Goal: Check status: Check status

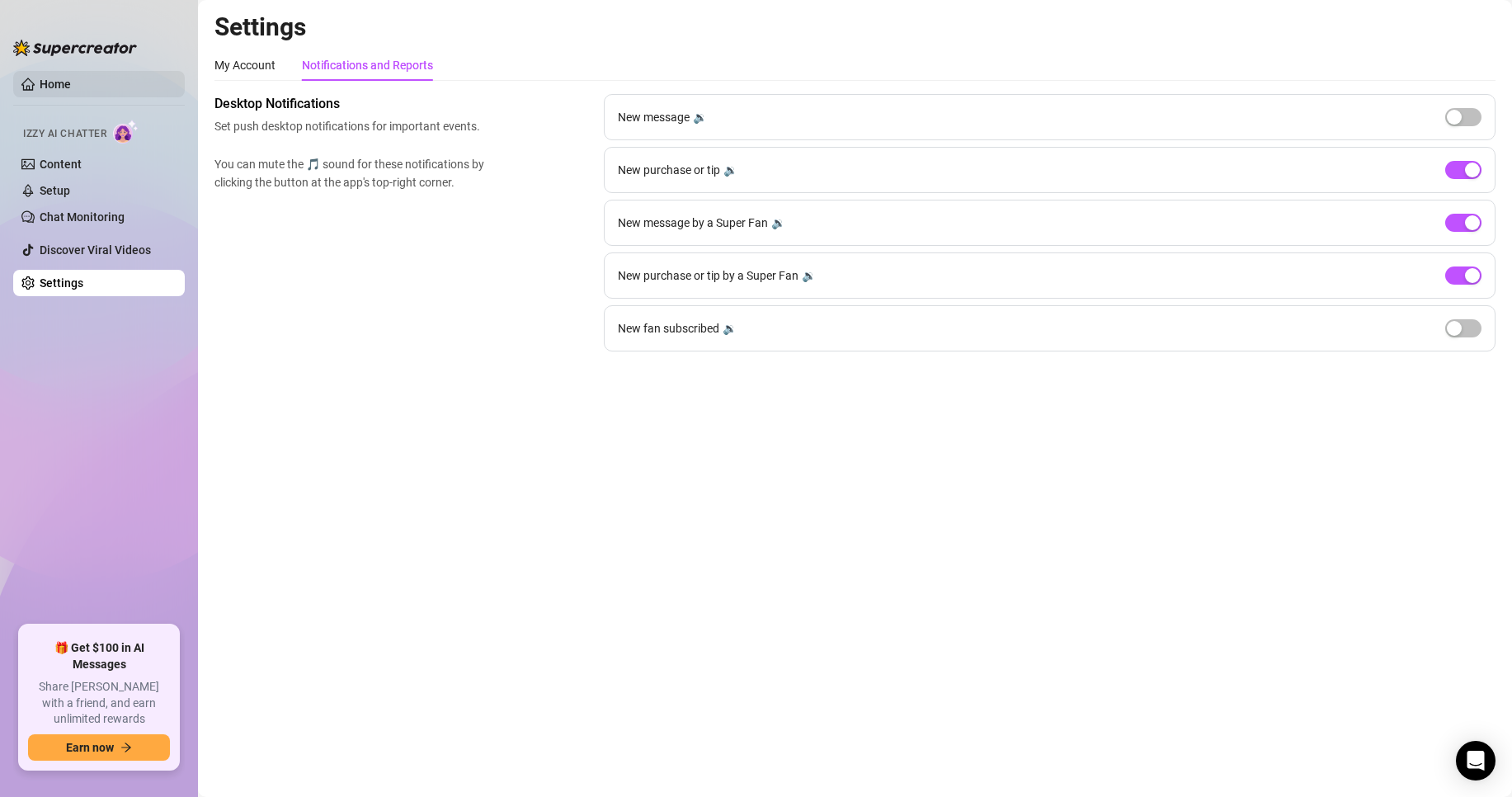
click at [71, 84] on link "Home" at bounding box center [55, 85] width 31 height 14
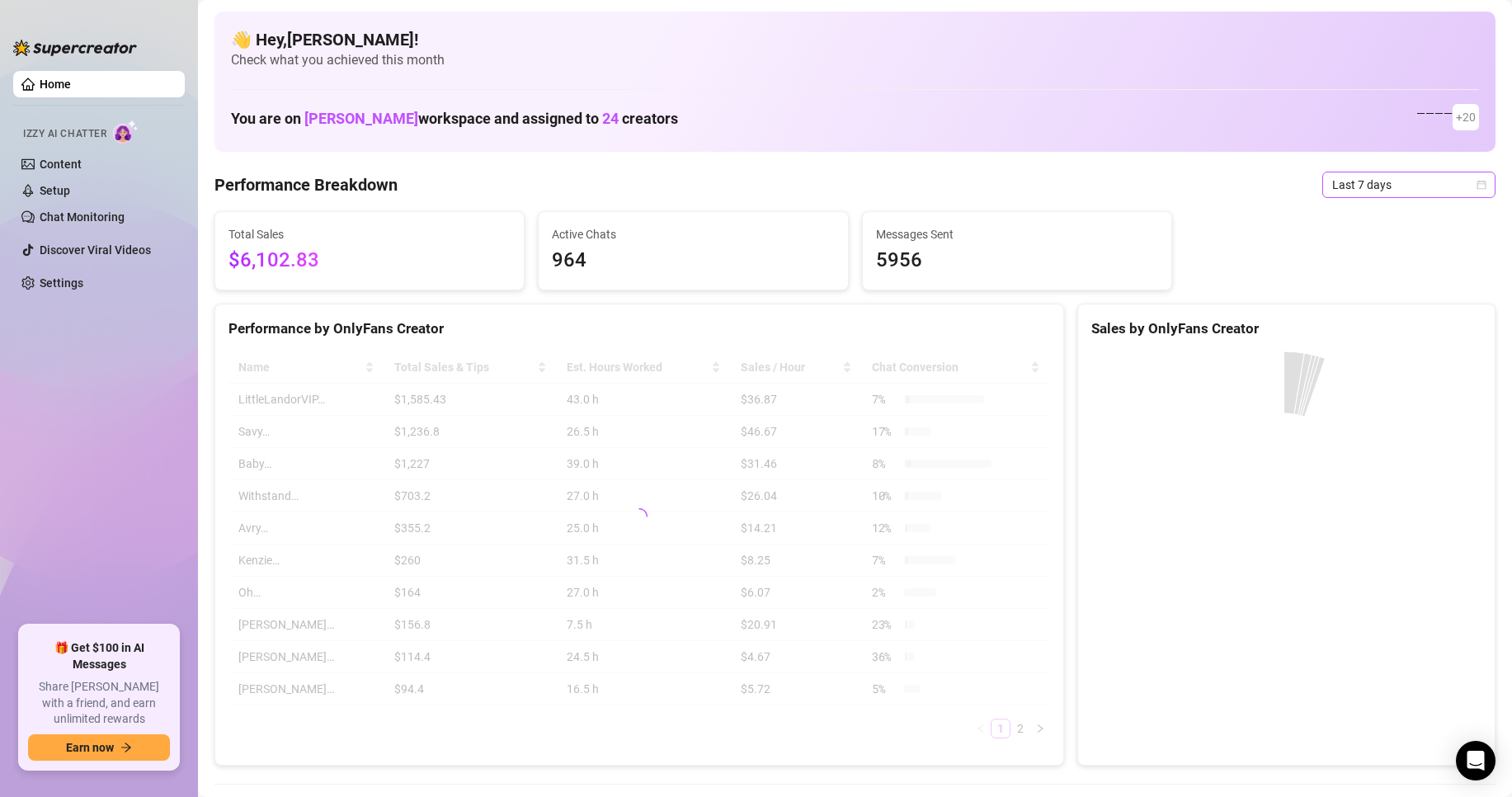
click at [1389, 185] on span "Last 7 days" at bounding box center [1409, 185] width 153 height 25
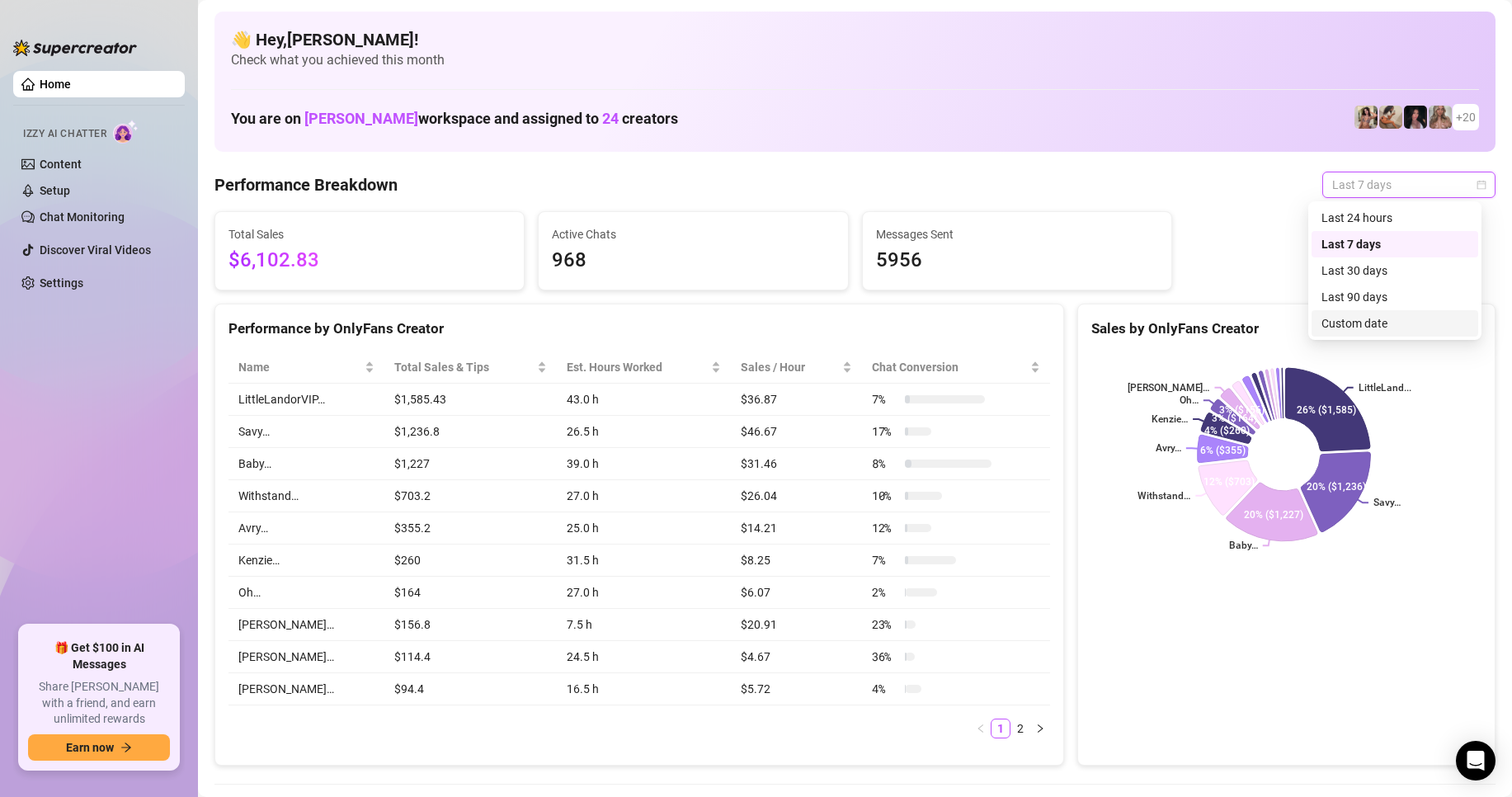
click at [1350, 326] on div "Custom date" at bounding box center [1394, 323] width 147 height 18
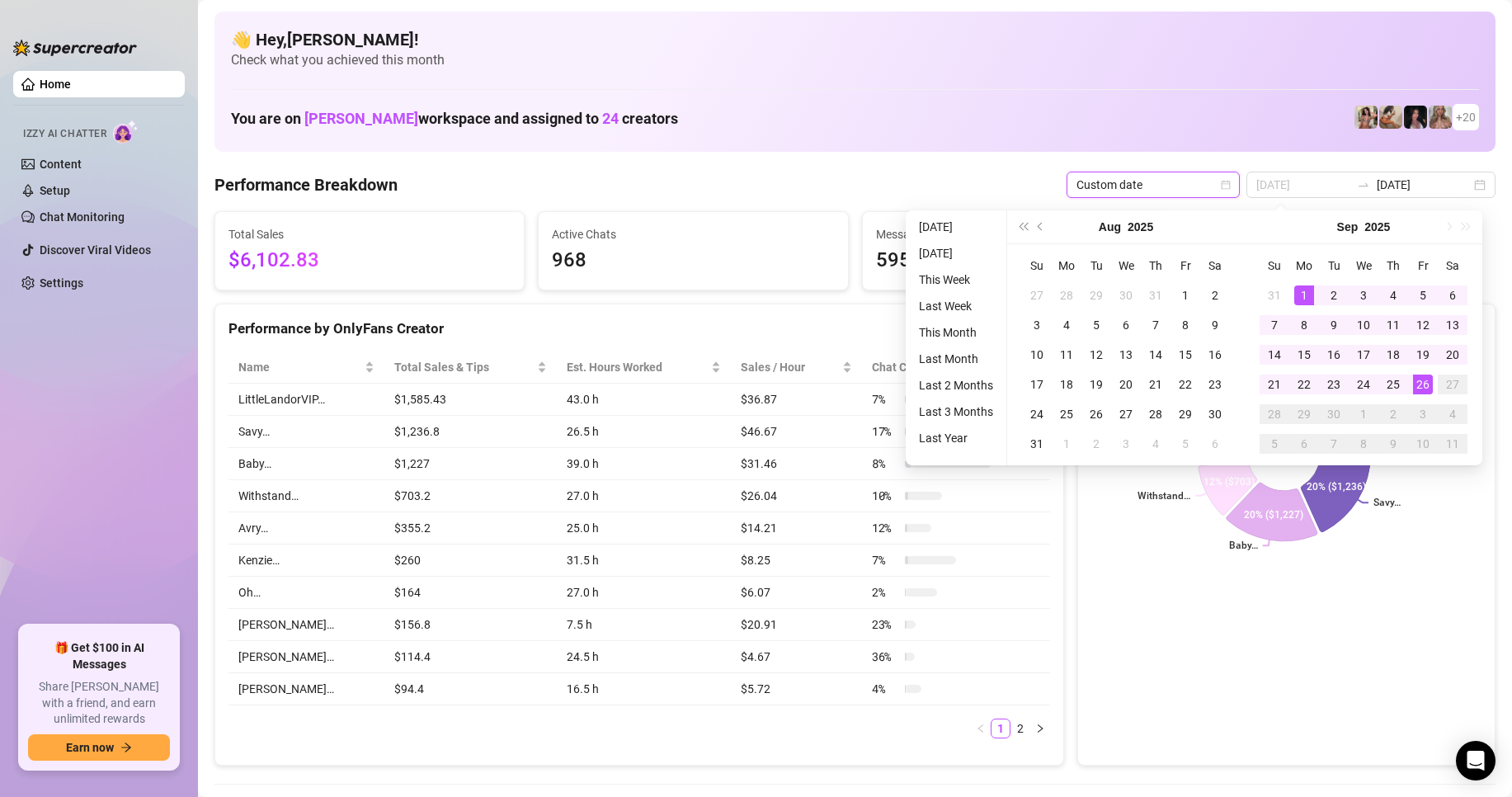
type input "[DATE]"
click at [1307, 291] on div "1" at bounding box center [1304, 295] width 19 height 19
type input "[DATE]"
click at [1431, 388] on div "26" at bounding box center [1422, 384] width 19 height 19
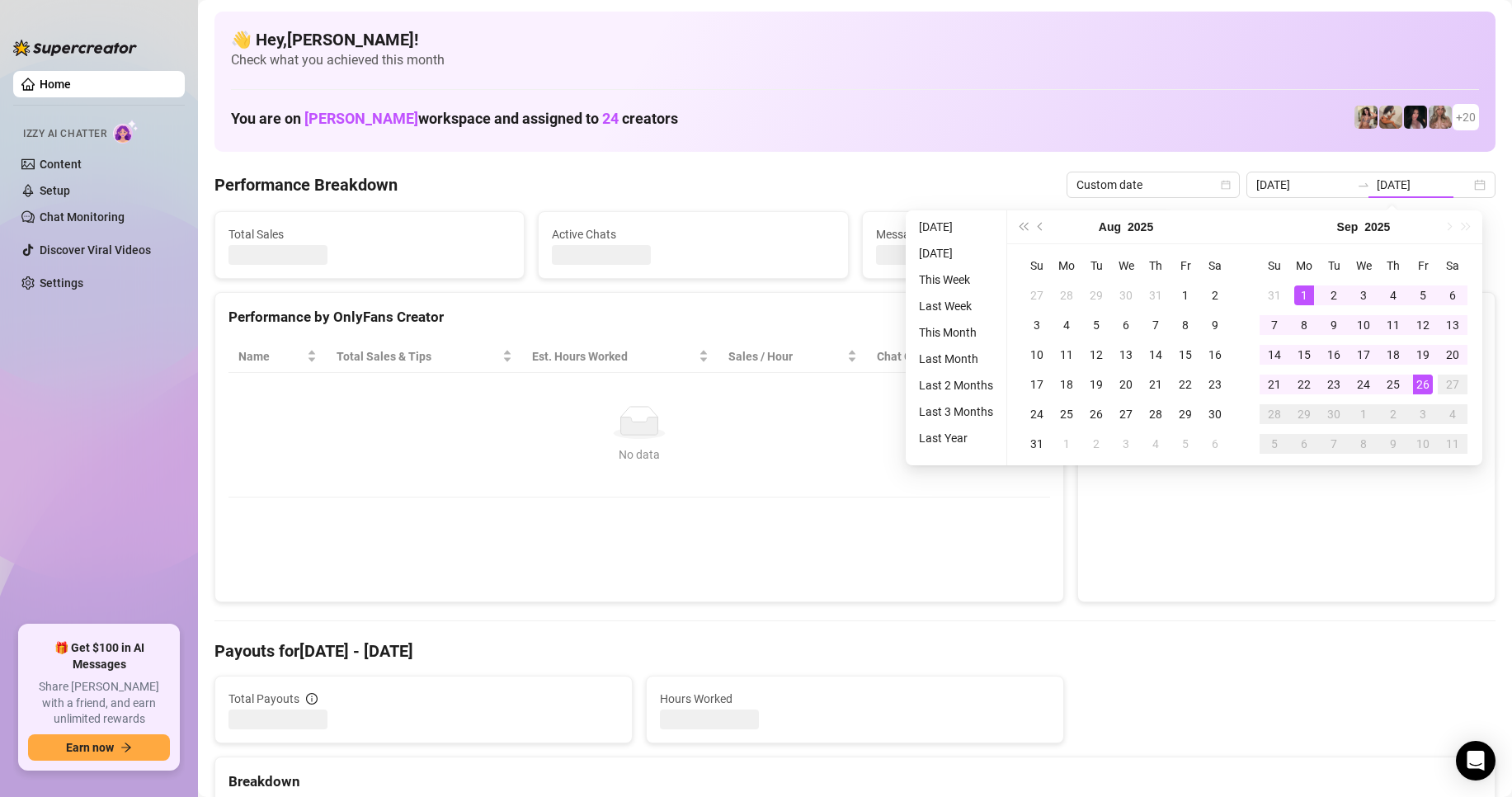
type input "[DATE]"
